Goal: Find specific page/section: Find specific page/section

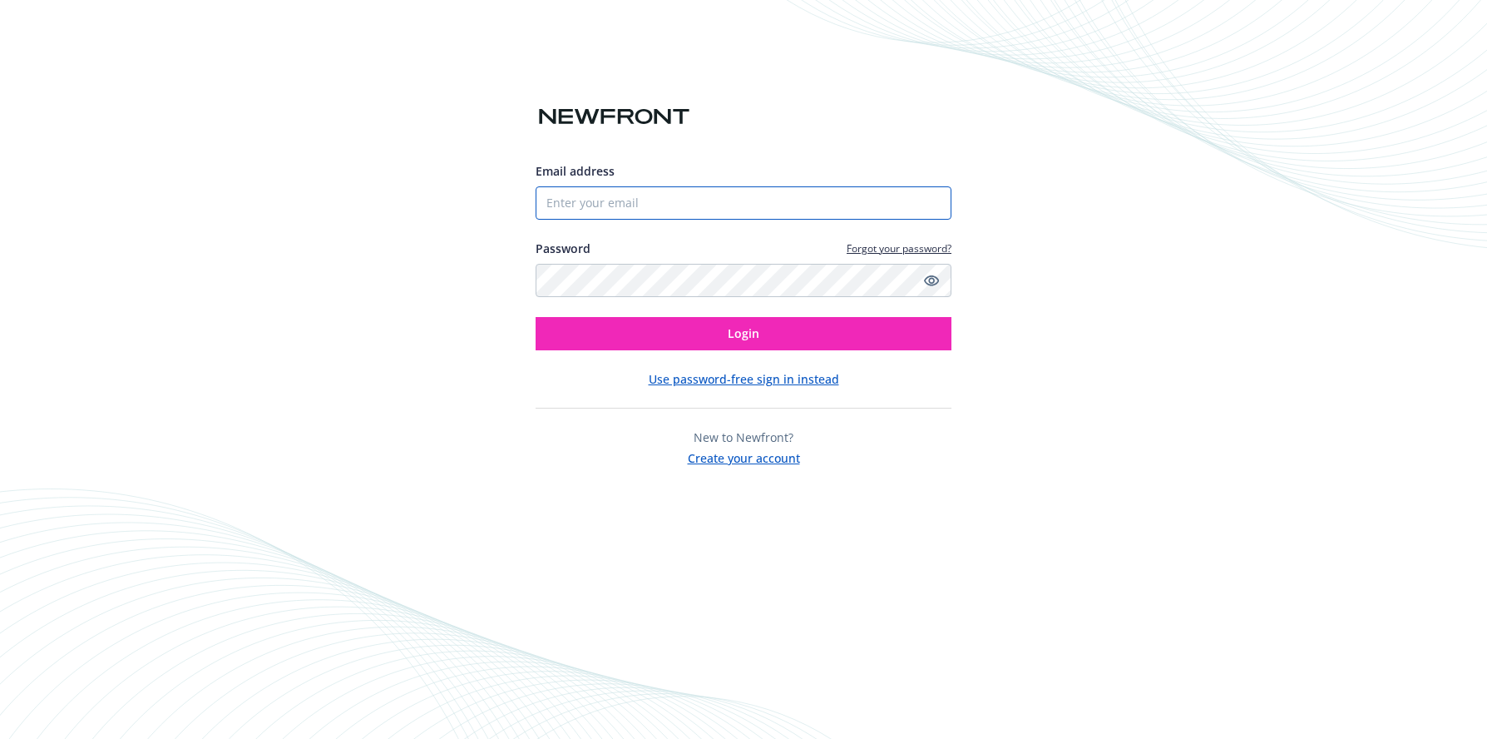
click at [572, 200] on input "Email address" at bounding box center [744, 202] width 416 height 33
type input "[PERSON_NAME][EMAIL_ADDRESS][PERSON_NAME][DOMAIN_NAME]"
click at [536, 317] on button "Login" at bounding box center [744, 333] width 416 height 33
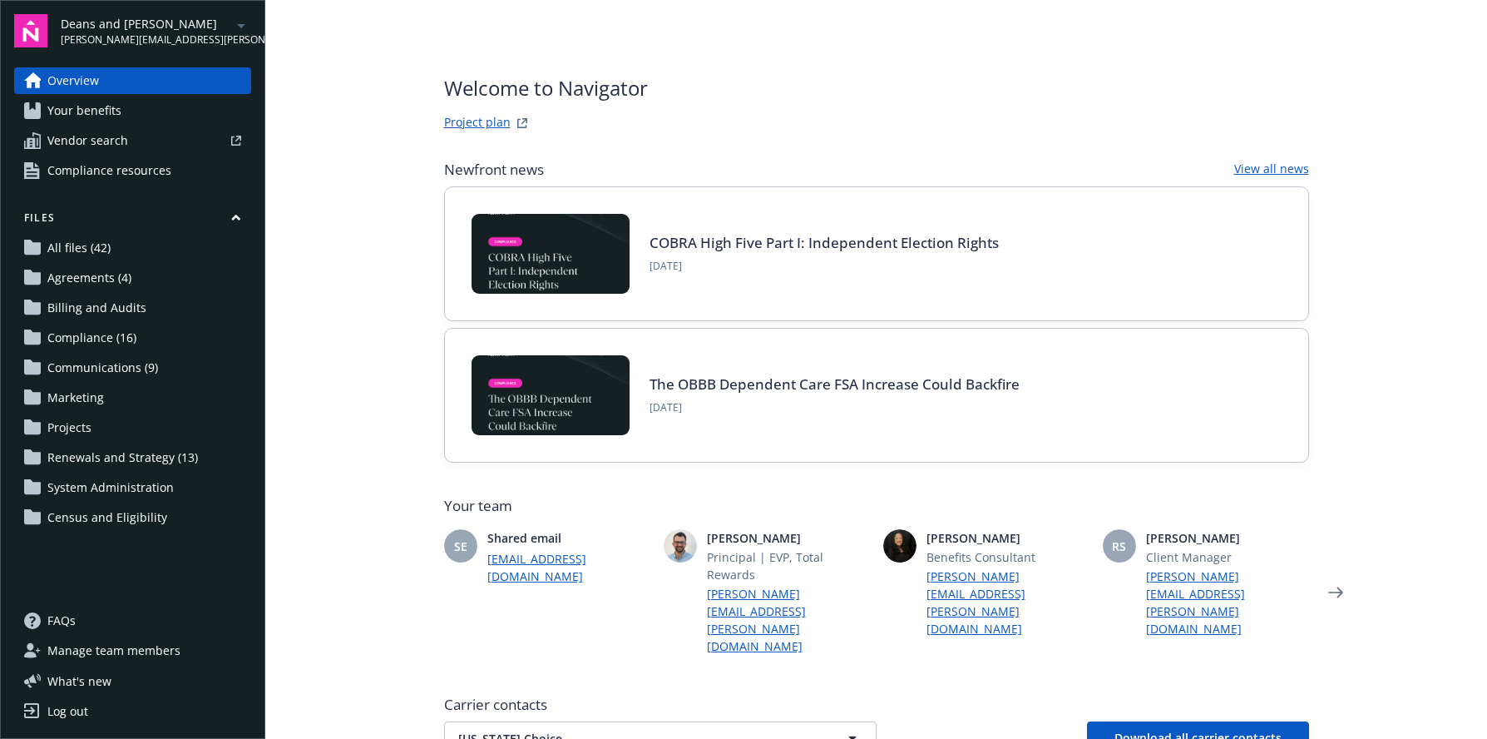
click at [54, 113] on span "Your benefits" at bounding box center [84, 110] width 74 height 27
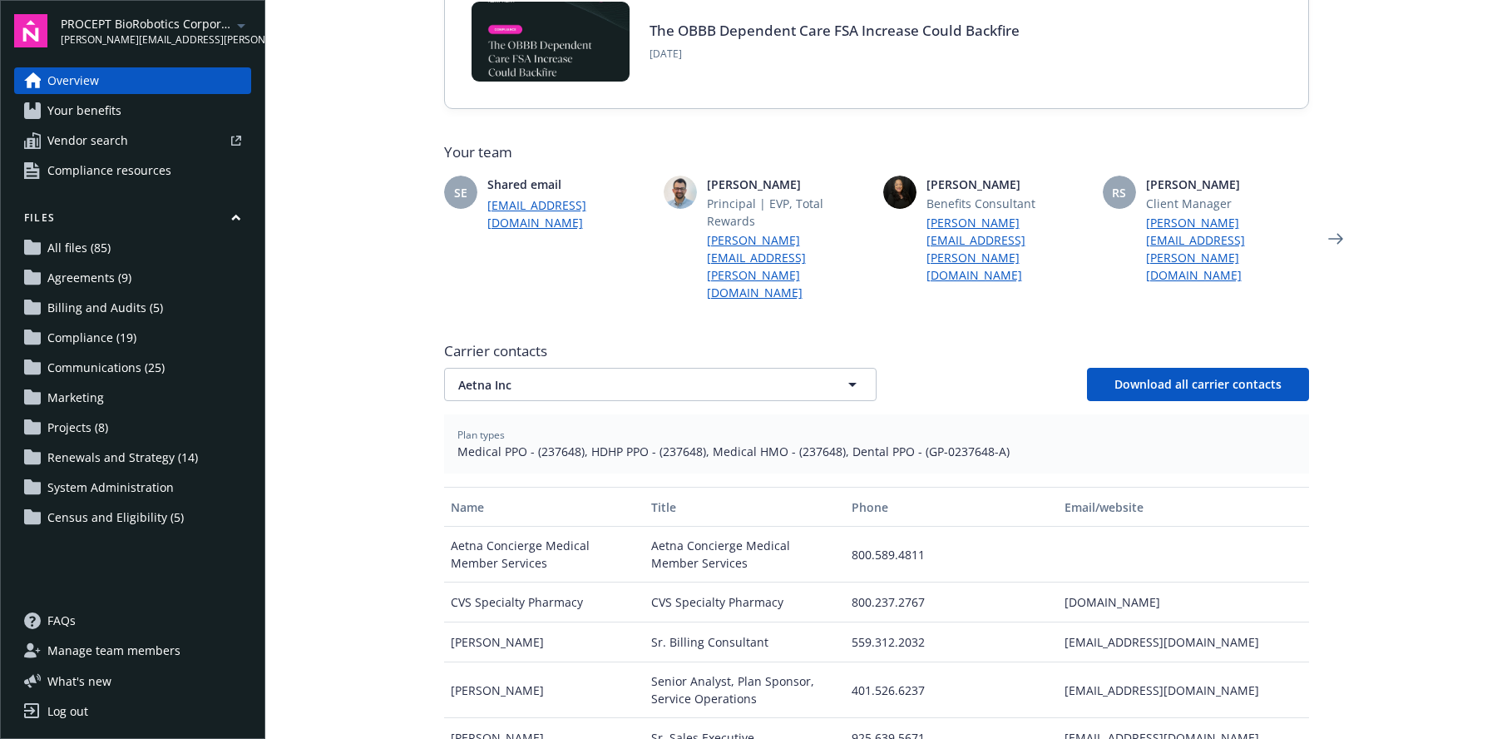
scroll to position [358, 0]
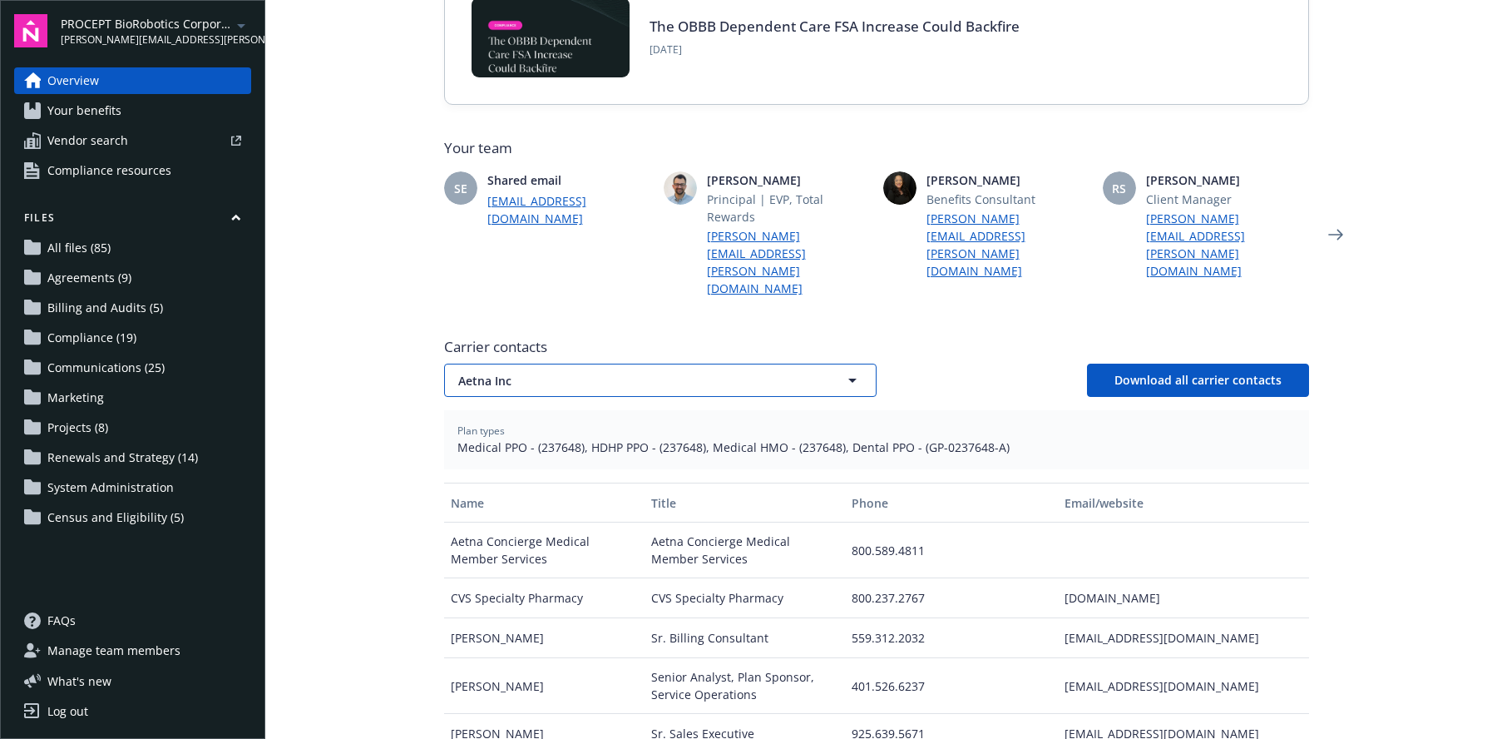
click at [542, 372] on span "Aetna Inc" at bounding box center [631, 380] width 346 height 17
click at [0, 0] on input at bounding box center [0, 0] width 0 height 0
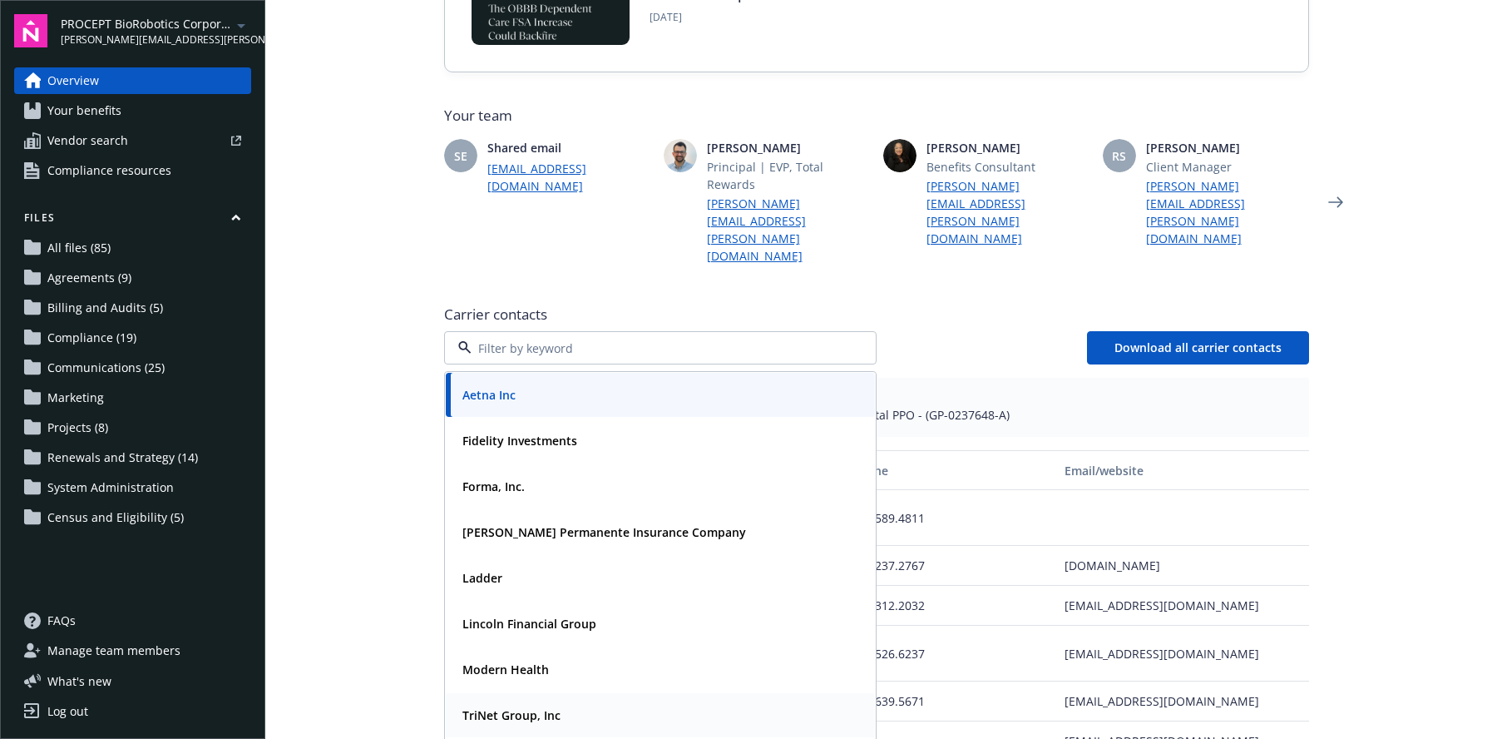
click at [519, 707] on strong "TriNet Group, Inc" at bounding box center [512, 715] width 98 height 16
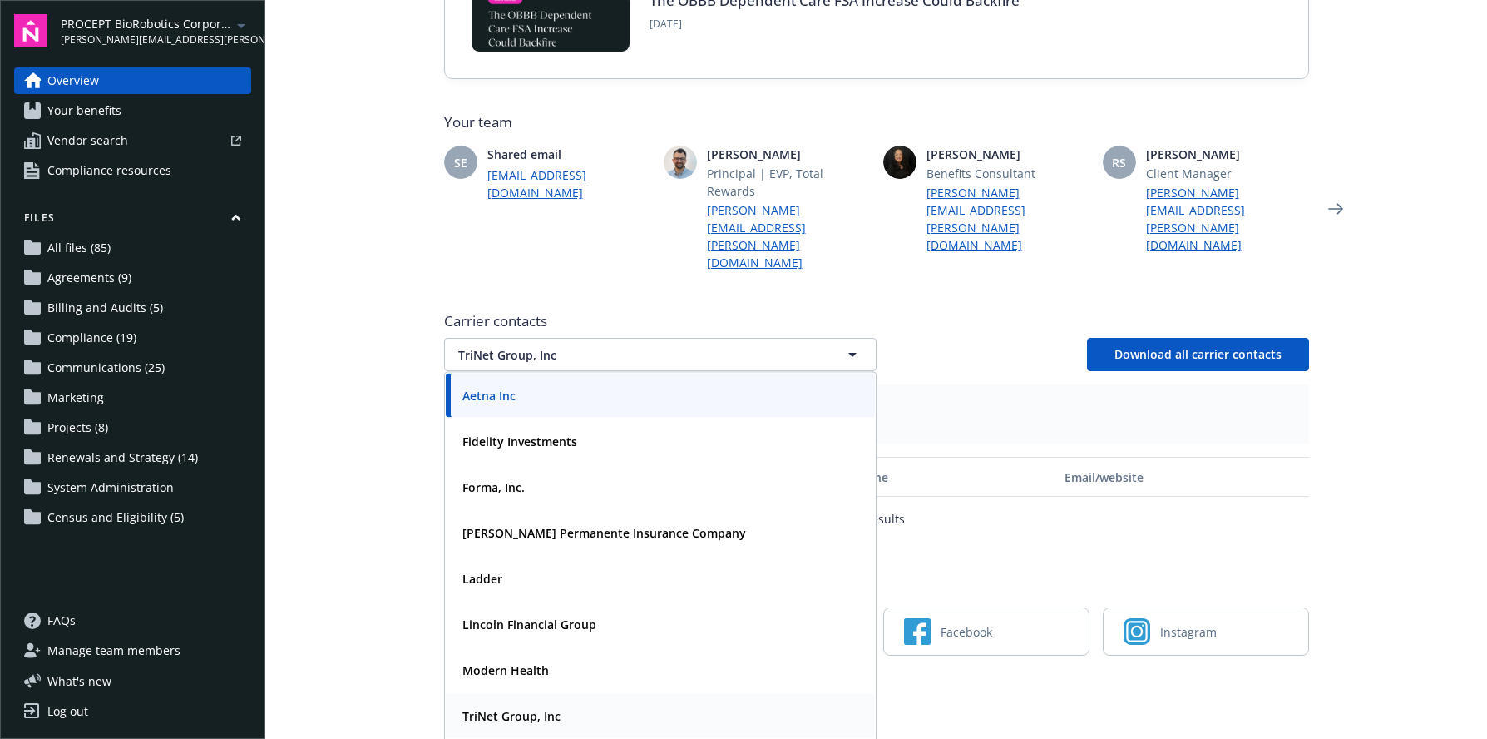
scroll to position [321, 0]
